Goal: Download file/media

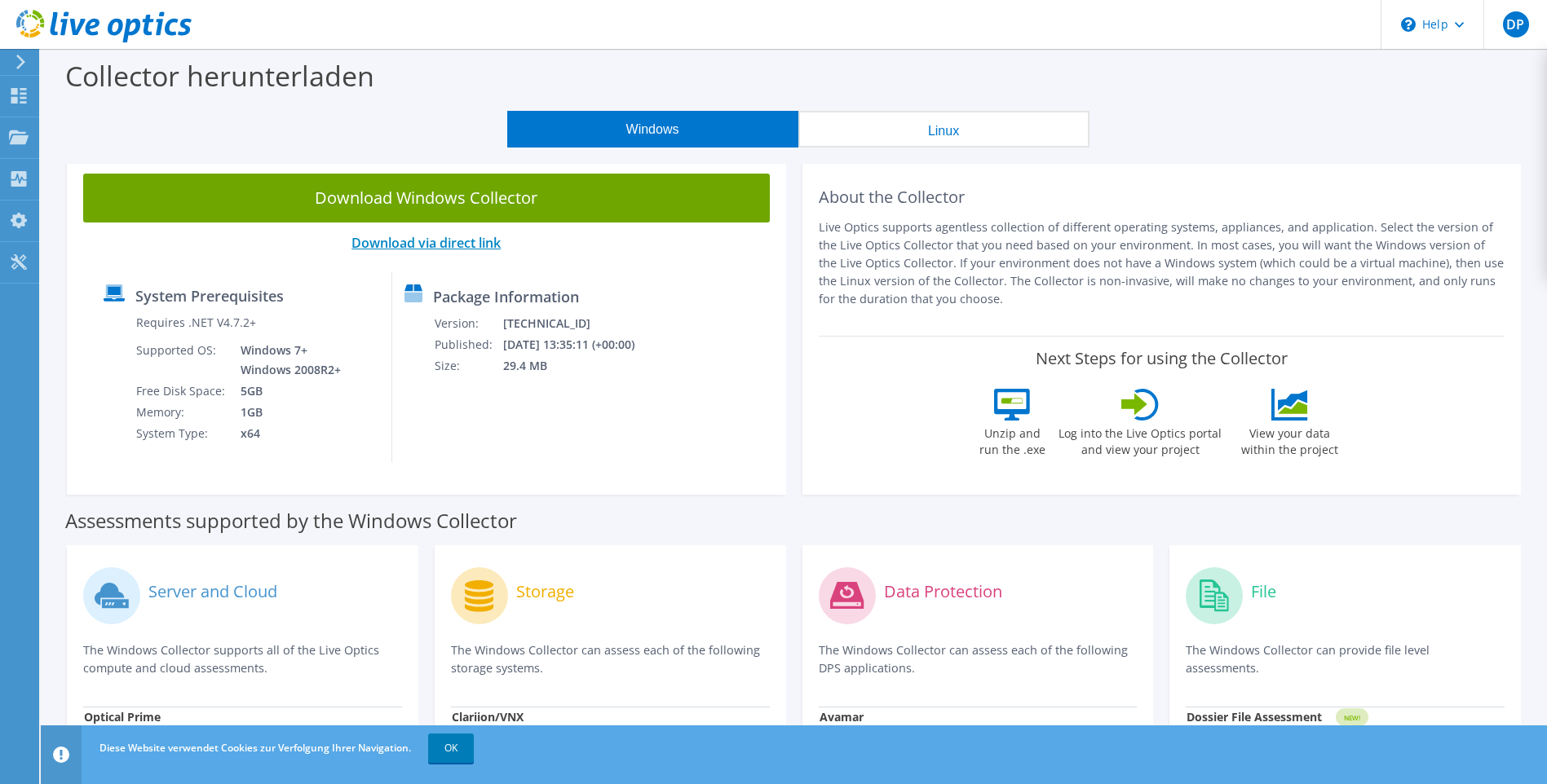
click at [464, 244] on link "Download via direct link" at bounding box center [426, 242] width 149 height 18
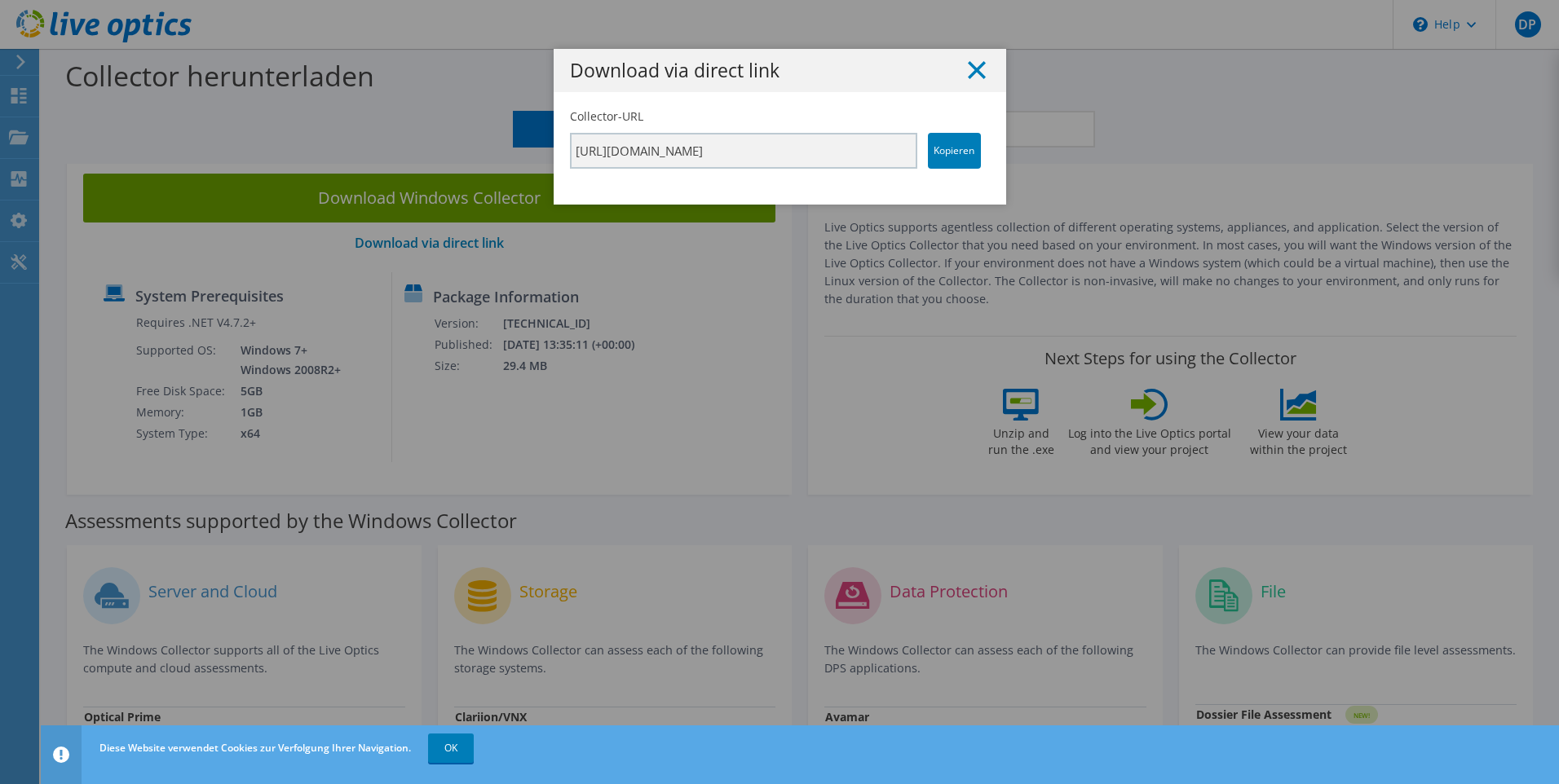
click at [968, 74] on icon at bounding box center [976, 70] width 18 height 18
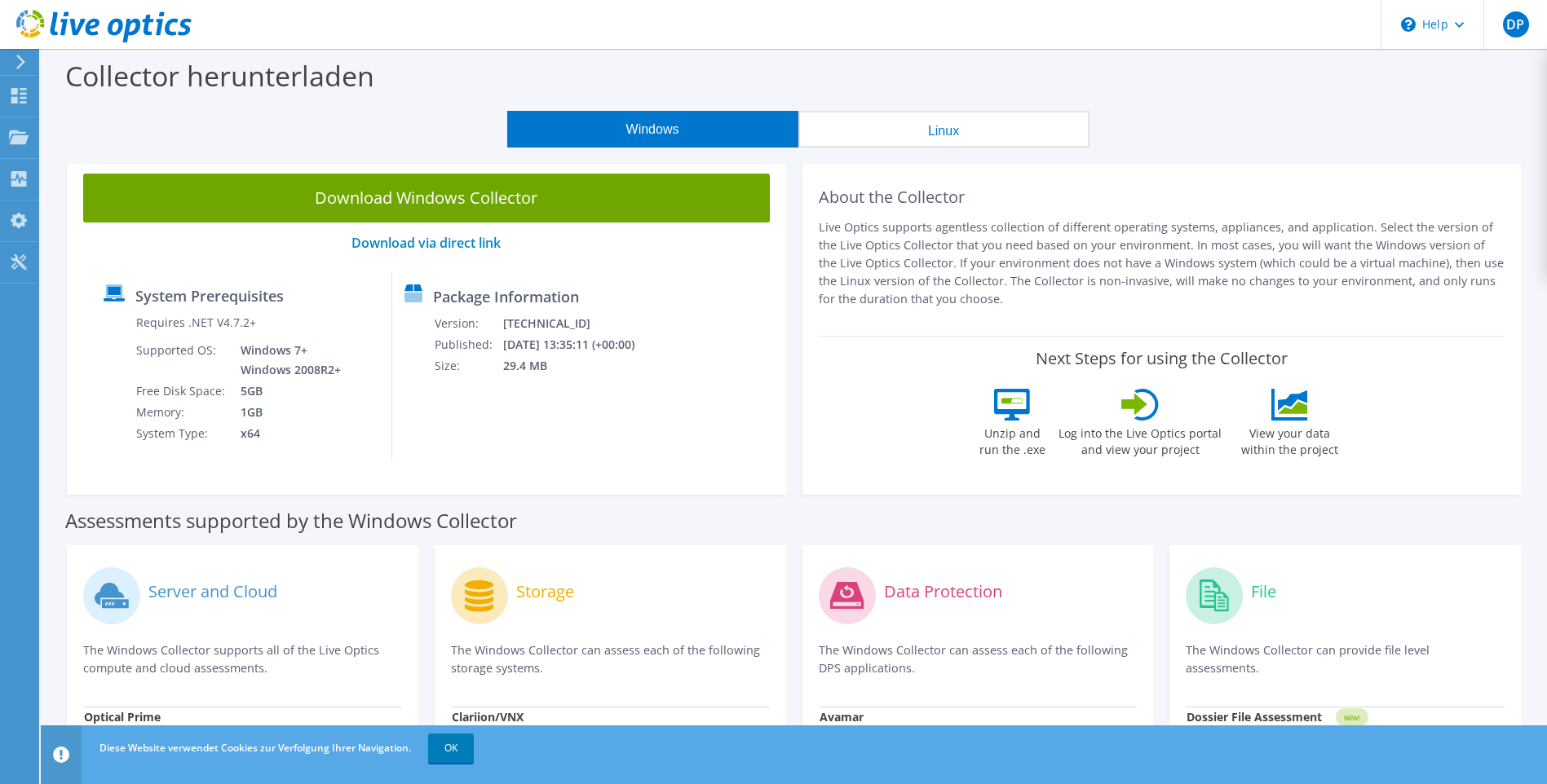
click at [488, 201] on link "Download Windows Collector" at bounding box center [426, 198] width 686 height 48
